Goal: Book appointment/travel/reservation

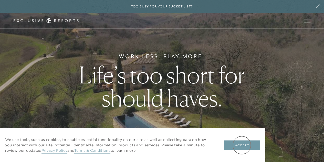
click at [242, 145] on button "Accept" at bounding box center [242, 145] width 36 height 10
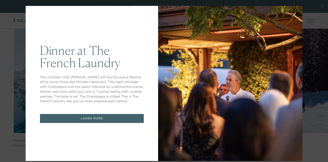
click at [205, 35] on div at bounding box center [230, 83] width 144 height 155
click at [292, 13] on icon at bounding box center [294, 15] width 4 height 4
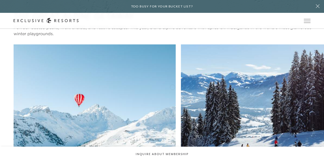
scroll to position [830, 0]
click at [0, 0] on link "Residence Collection" at bounding box center [0, 0] width 0 height 0
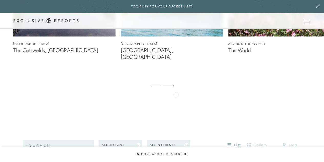
scroll to position [370, 0]
click at [171, 84] on icon at bounding box center [169, 85] width 11 height 2
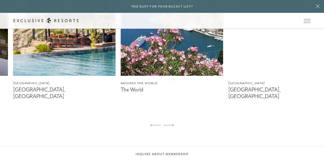
scroll to position [331, 0]
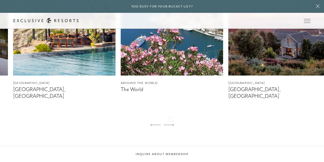
click at [170, 124] on icon at bounding box center [169, 125] width 11 height 2
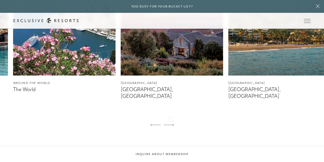
click at [170, 124] on icon at bounding box center [169, 125] width 11 height 2
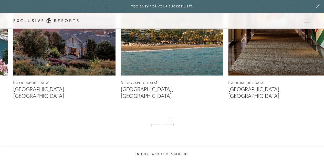
click at [170, 124] on icon at bounding box center [169, 125] width 11 height 2
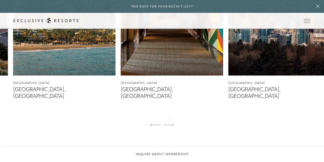
click at [170, 124] on icon at bounding box center [169, 125] width 11 height 2
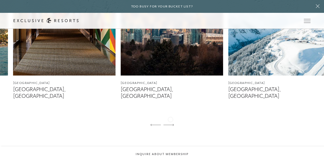
click at [170, 124] on icon at bounding box center [169, 125] width 11 height 2
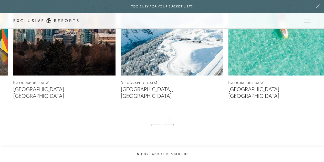
click at [170, 124] on icon at bounding box center [169, 125] width 11 height 2
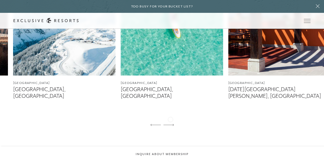
click at [170, 124] on icon at bounding box center [169, 125] width 11 height 2
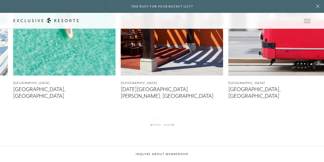
click at [154, 124] on icon at bounding box center [155, 125] width 11 height 2
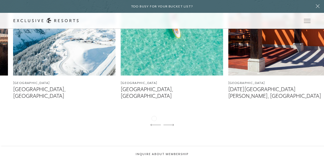
click at [154, 124] on icon at bounding box center [155, 125] width 11 height 2
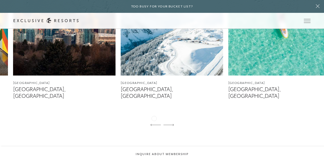
click at [154, 124] on icon at bounding box center [155, 125] width 11 height 2
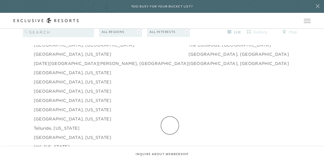
scroll to position [849, 0]
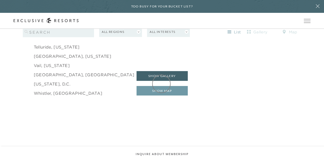
click at [161, 86] on button "show map" at bounding box center [162, 91] width 51 height 10
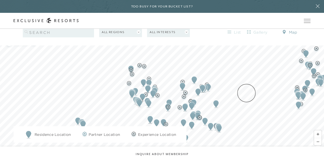
scroll to position [492, 0]
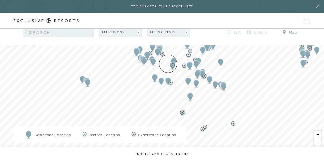
drag, startPoint x: 164, startPoint y: 105, endPoint x: 168, endPoint y: 64, distance: 42.0
click at [168, 64] on img "Map marker" at bounding box center [172, 65] width 9 height 11
click at [192, 91] on img "Map marker" at bounding box center [190, 96] width 9 height 11
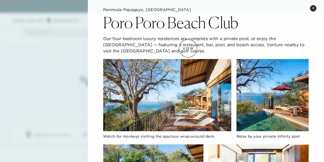
scroll to position [6, 0]
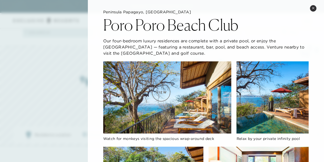
click at [161, 92] on img at bounding box center [167, 97] width 128 height 72
click at [161, 90] on img at bounding box center [167, 97] width 128 height 72
click at [272, 109] on img at bounding box center [273, 97] width 72 height 72
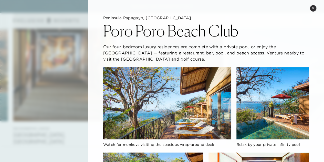
scroll to position [276, 0]
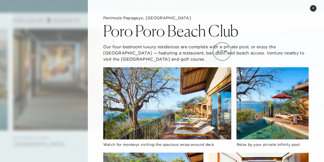
click at [222, 51] on p "Our four-bedroom luxury residences are complete with a private pool, or enjoy t…" at bounding box center [206, 53] width 206 height 18
click at [315, 9] on button "Close quickview" at bounding box center [313, 8] width 6 height 6
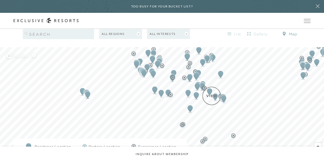
scroll to position [481, 0]
click at [190, 87] on img "Map marker" at bounding box center [187, 92] width 9 height 11
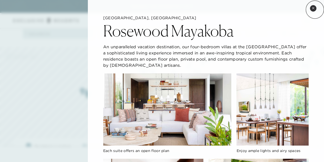
click at [315, 9] on button "Close quickview" at bounding box center [313, 8] width 6 height 6
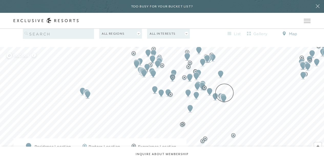
click at [224, 93] on img "Map marker" at bounding box center [223, 98] width 9 height 11
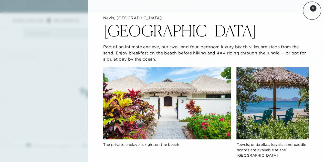
click at [312, 11] on button "Close quickview" at bounding box center [313, 8] width 6 height 6
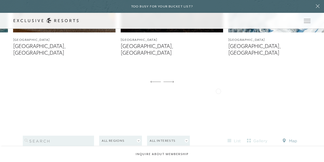
scroll to position [373, 0]
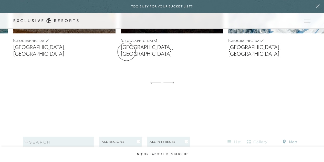
click at [0, 0] on link "Residence Collection" at bounding box center [0, 0] width 0 height 0
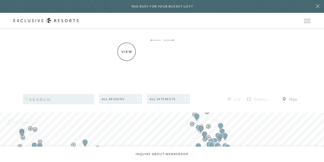
scroll to position [411, 0]
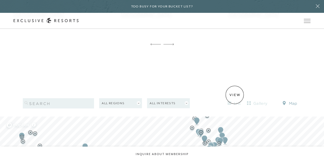
click at [235, 99] on button "list" at bounding box center [234, 103] width 23 height 8
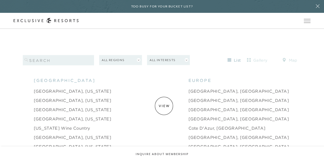
scroll to position [454, 0]
click at [188, 97] on link "[GEOGRAPHIC_DATA], [GEOGRAPHIC_DATA]" at bounding box center [238, 100] width 101 height 6
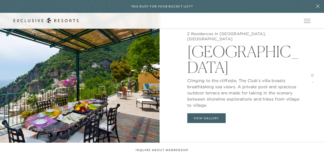
scroll to position [419, 0]
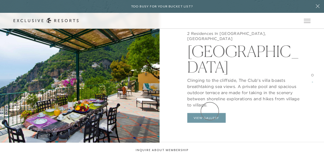
click at [210, 113] on button "View Gallery" at bounding box center [206, 118] width 38 height 10
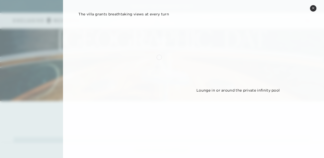
scroll to position [61, 0]
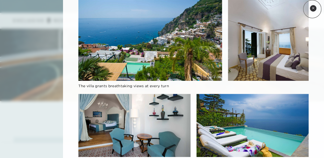
click at [312, 9] on icon at bounding box center [313, 8] width 3 height 3
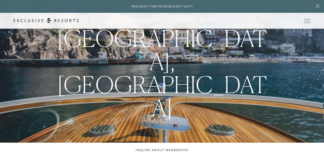
scroll to position [0, 0]
